Goal: Information Seeking & Learning: Learn about a topic

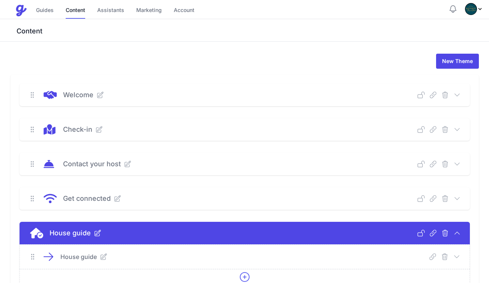
scroll to position [1279, 0]
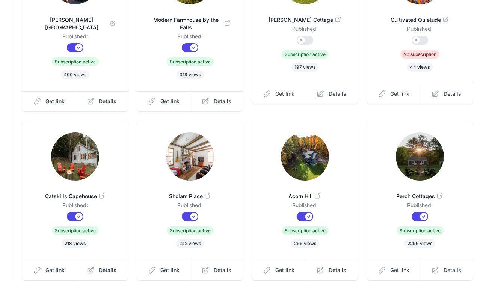
scroll to position [210, 0]
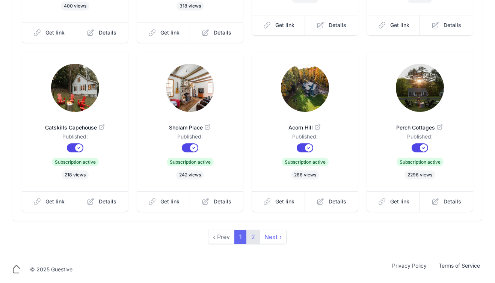
click at [252, 240] on link "2" at bounding box center [253, 237] width 14 height 14
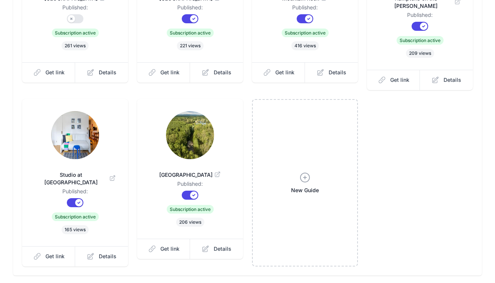
scroll to position [164, 0]
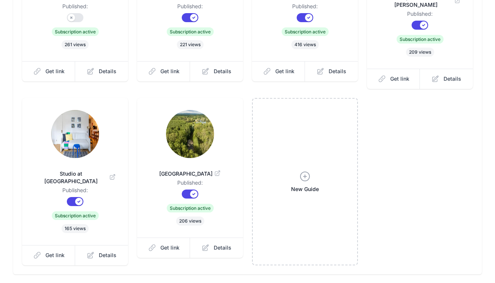
click at [198, 130] on img at bounding box center [190, 134] width 48 height 48
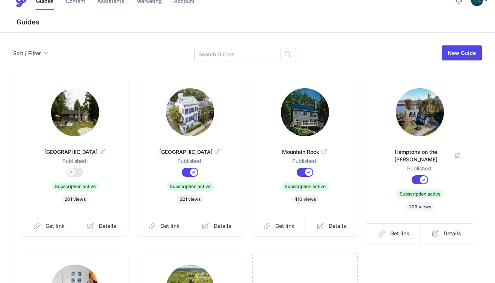
scroll to position [9, 0]
click at [301, 108] on img at bounding box center [305, 113] width 48 height 48
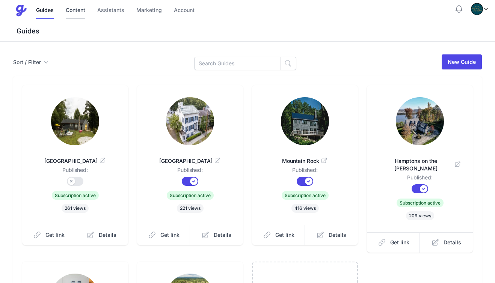
click at [77, 13] on link "Content" at bounding box center [76, 11] width 20 height 16
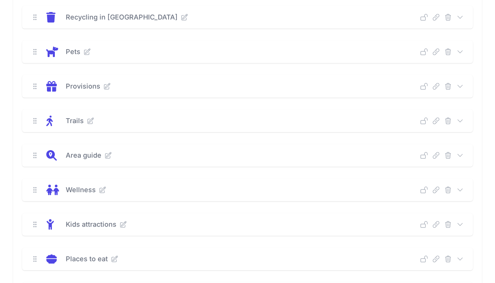
scroll to position [355, 0]
click at [460, 119] on icon at bounding box center [460, 120] width 8 height 8
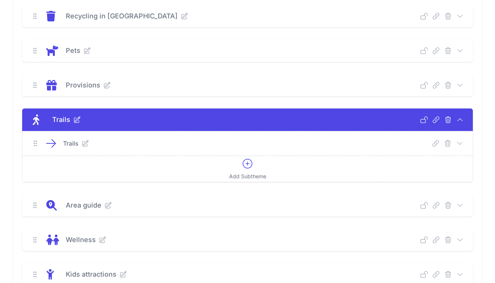
click at [55, 143] on icon at bounding box center [51, 144] width 9 height 8
click at [460, 145] on icon at bounding box center [460, 144] width 8 height 8
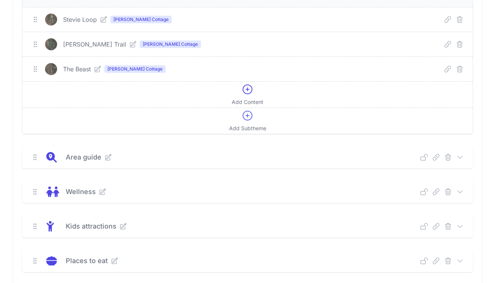
scroll to position [508, 0]
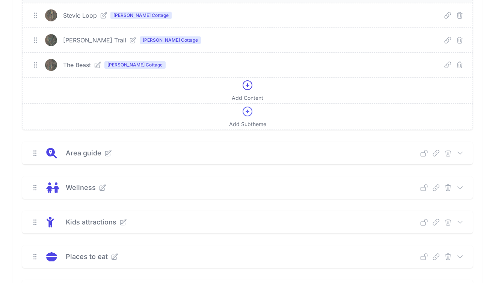
click at [461, 152] on icon at bounding box center [460, 153] width 5 height 2
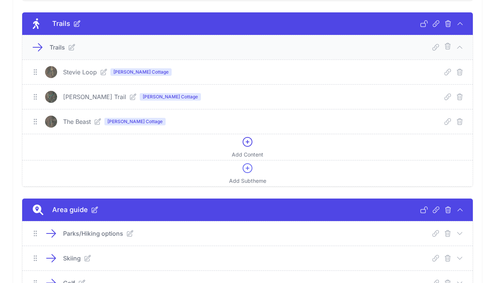
scroll to position [454, 0]
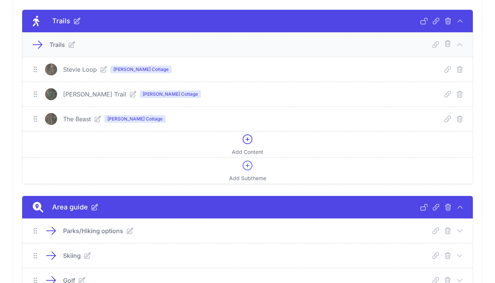
click at [459, 229] on icon at bounding box center [460, 231] width 8 height 8
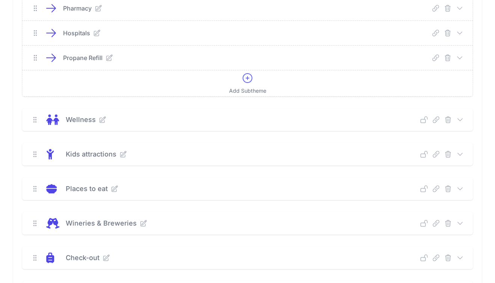
scroll to position [1732, 0]
click at [459, 190] on icon at bounding box center [460, 188] width 8 height 8
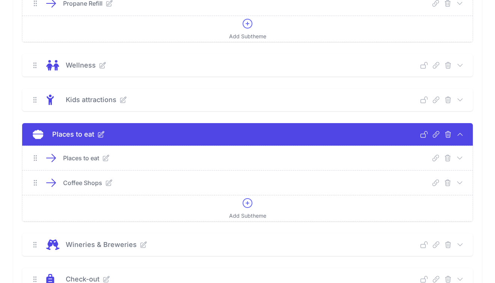
scroll to position [1789, 0]
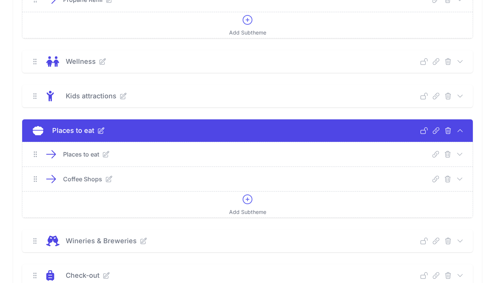
click at [48, 154] on icon at bounding box center [51, 155] width 9 height 8
click at [458, 153] on icon at bounding box center [459, 154] width 5 height 2
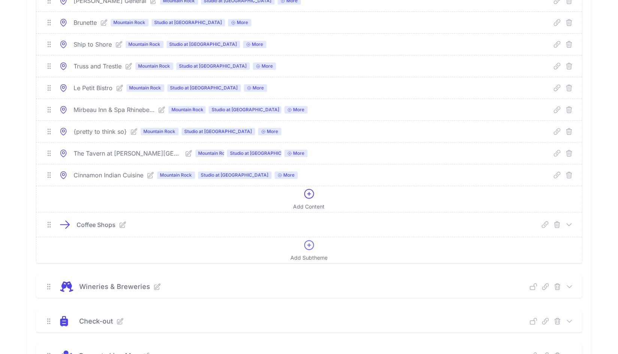
scroll to position [4429, 0]
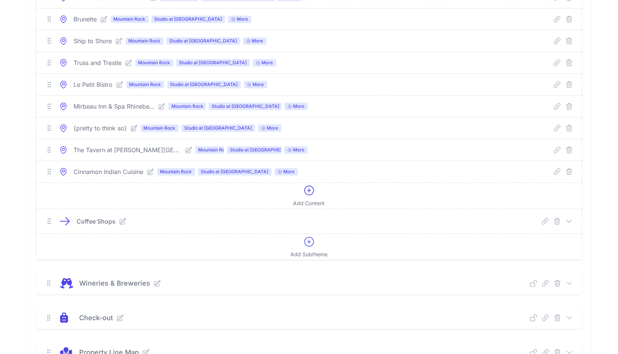
click at [494, 217] on icon at bounding box center [570, 221] width 8 height 8
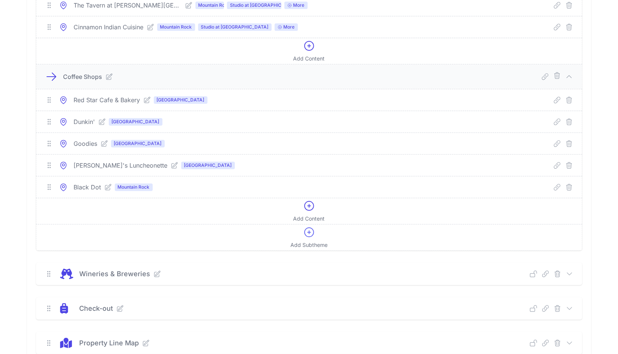
scroll to position [4580, 0]
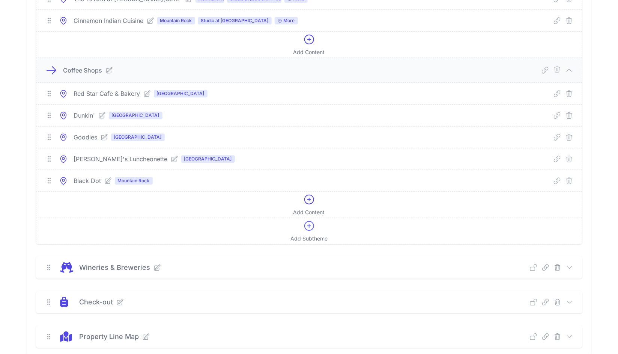
click at [494, 263] on icon at bounding box center [570, 267] width 8 height 8
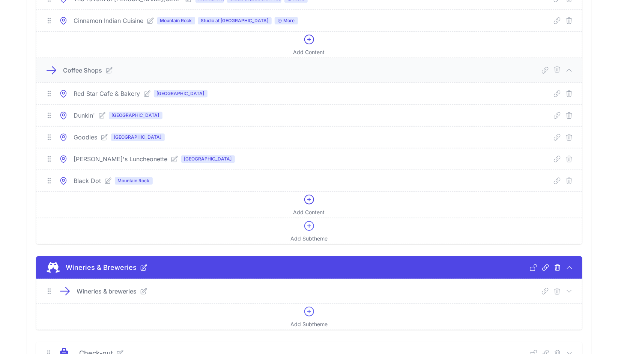
click at [494, 283] on icon at bounding box center [570, 291] width 8 height 8
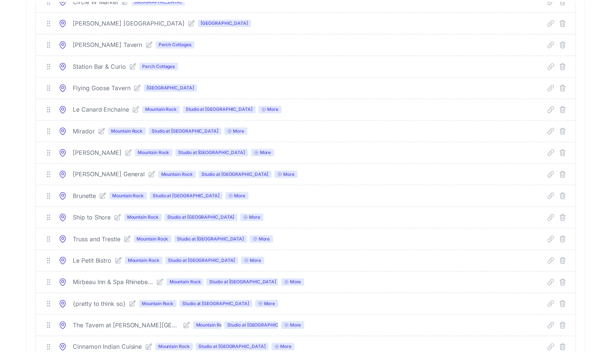
scroll to position [4254, 0]
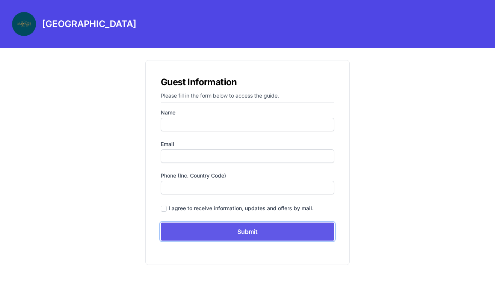
click at [250, 232] on input "Submit" at bounding box center [247, 232] width 173 height 18
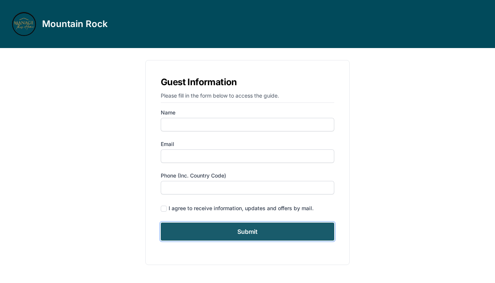
click at [269, 236] on input "Submit" at bounding box center [247, 232] width 173 height 18
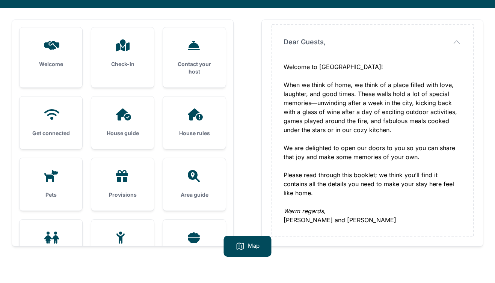
scroll to position [45, 0]
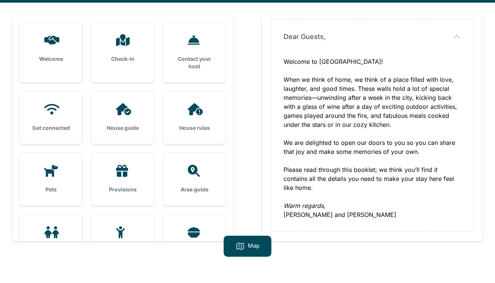
click at [129, 122] on div "House guide" at bounding box center [122, 117] width 63 height 53
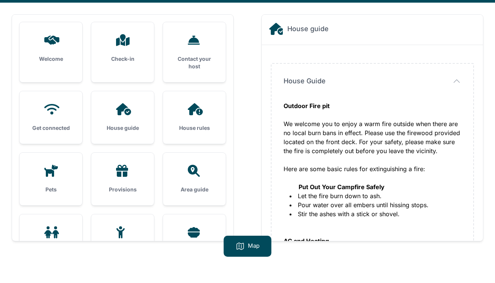
click at [206, 163] on div "Area guide" at bounding box center [194, 179] width 63 height 53
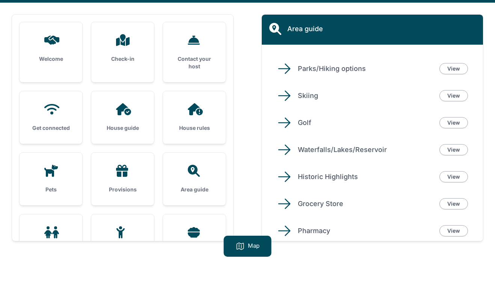
click at [284, 70] on icon at bounding box center [284, 68] width 15 height 15
click at [286, 69] on icon at bounding box center [284, 68] width 15 height 15
click at [280, 66] on icon at bounding box center [284, 68] width 15 height 15
click at [446, 69] on link "View" at bounding box center [453, 68] width 29 height 11
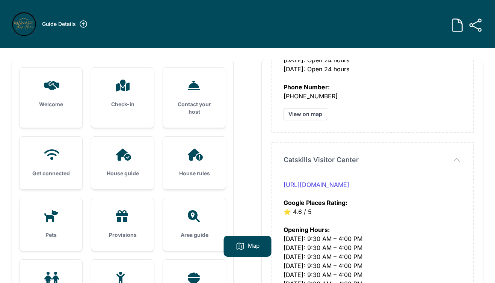
scroll to position [523, 0]
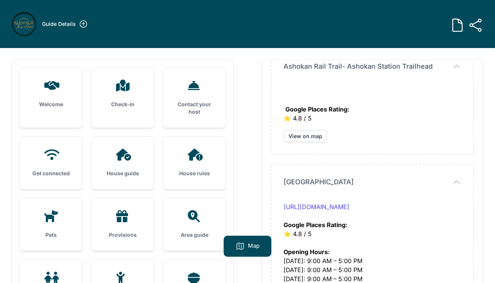
scroll to position [67, 0]
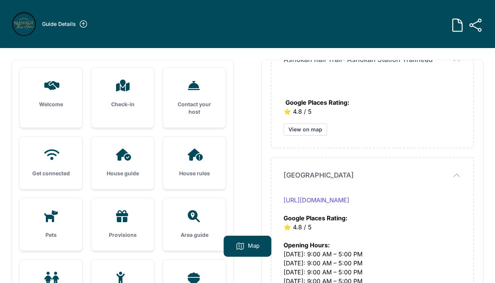
click at [455, 64] on icon "button" at bounding box center [456, 59] width 9 height 9
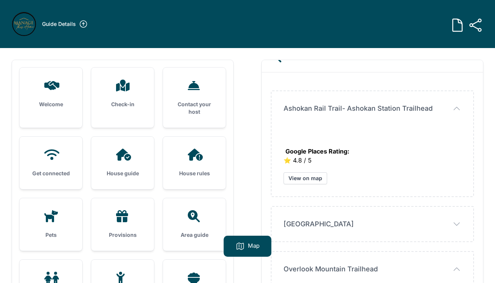
scroll to position [0, 0]
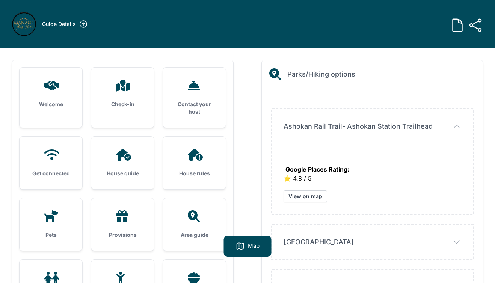
click at [458, 127] on icon "button" at bounding box center [456, 126] width 9 height 9
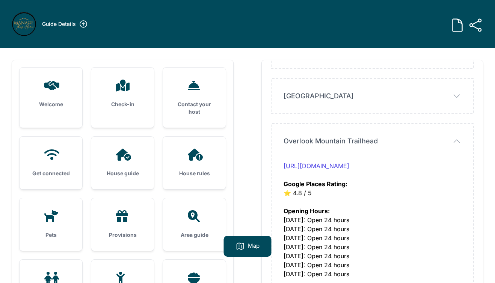
scroll to position [84, 0]
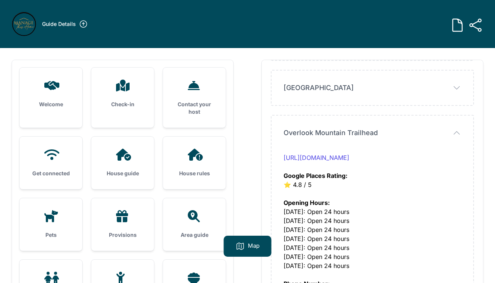
click at [0, 0] on icon "button" at bounding box center [0, 0] width 0 height 0
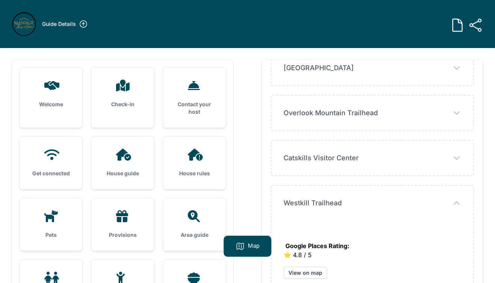
scroll to position [105, 0]
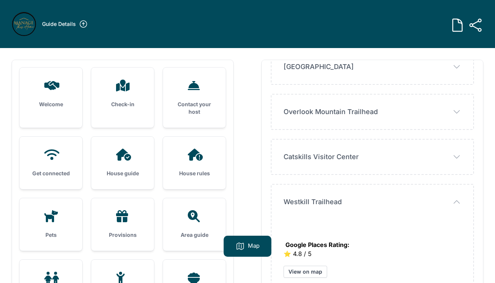
click at [0, 0] on icon "button" at bounding box center [0, 0] width 0 height 0
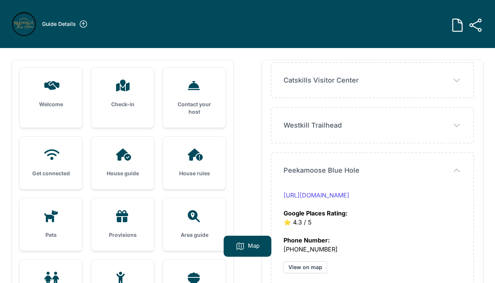
scroll to position [182, 0]
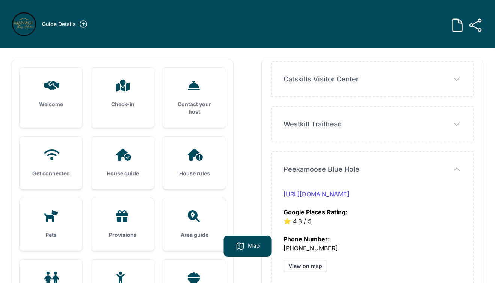
click at [0, 0] on icon "button" at bounding box center [0, 0] width 0 height 0
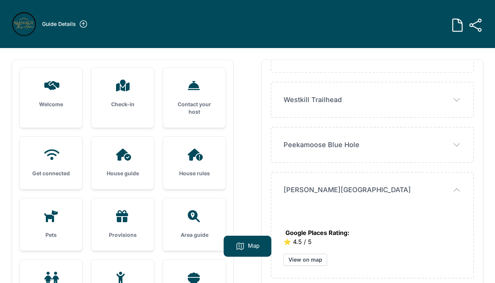
scroll to position [213, 0]
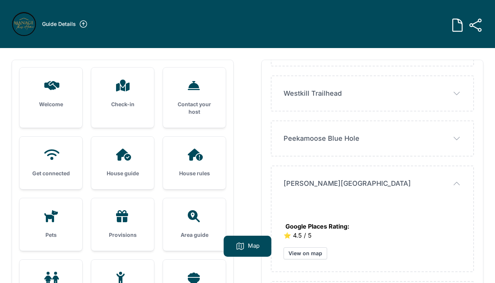
click at [0, 0] on span "button" at bounding box center [0, 0] width 0 height 0
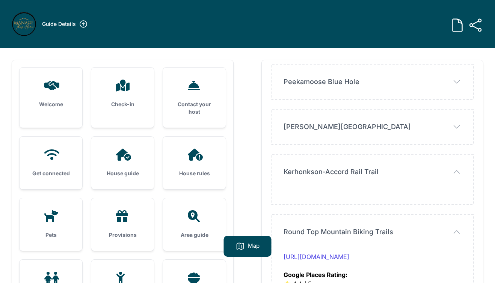
scroll to position [271, 0]
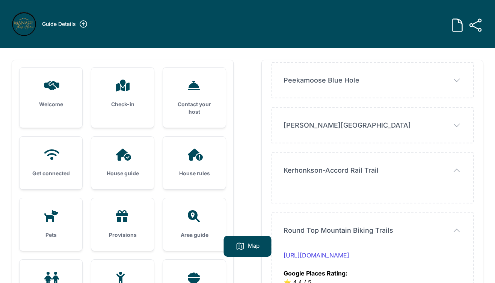
click at [0, 0] on icon "button" at bounding box center [0, 0] width 0 height 0
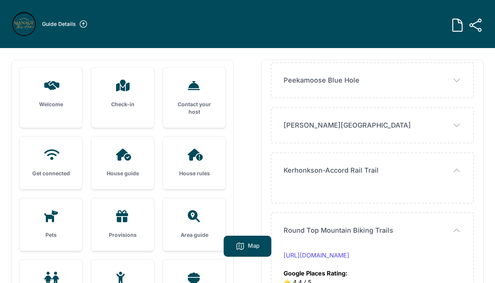
click at [262, 107] on div "Ashokan Rail Trail- Ashokan Station Trailhead Ashokan Rail Trail- Ashokan Stati…" at bounding box center [372, 199] width 221 height 760
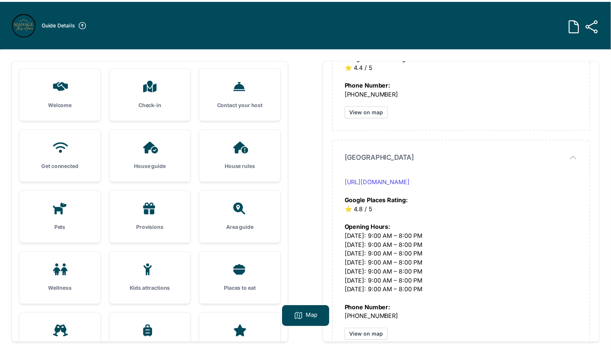
scroll to position [487, 0]
